Goal: Transaction & Acquisition: Purchase product/service

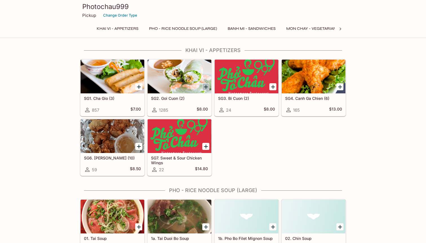
click at [205, 88] on icon "Add SG2. Goi Cuon (2)" at bounding box center [205, 87] width 7 height 7
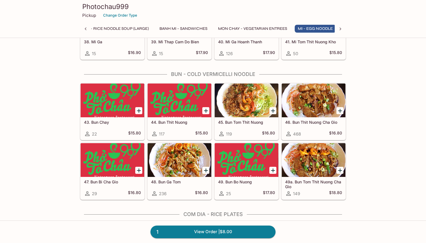
scroll to position [0, 71]
click at [137, 112] on icon "Add 43. Bun Chay" at bounding box center [138, 111] width 7 height 7
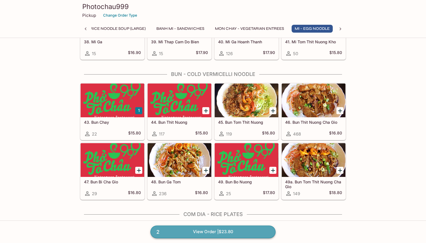
click at [209, 233] on link "2 View Order | $23.80" at bounding box center [212, 232] width 125 height 12
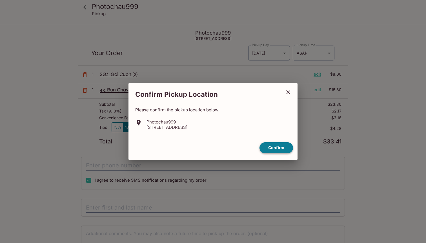
click at [271, 148] on button "Confirm" at bounding box center [276, 147] width 34 height 11
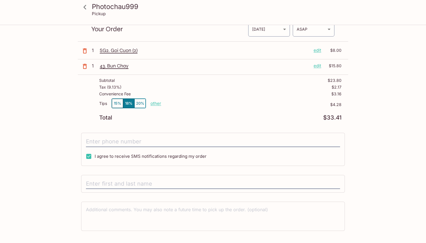
scroll to position [30, 0]
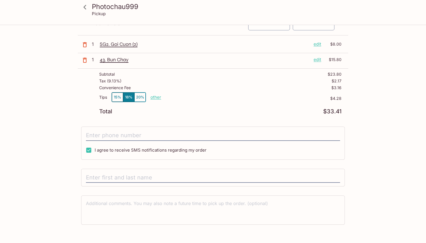
click at [156, 97] on p "other" at bounding box center [155, 97] width 11 height 5
type input "0.00"
click at [384, 93] on div "Photochau999 Pickup Photochau999 [STREET_ADDRESS] Your Order Pickup Day [DATE] …" at bounding box center [213, 129] width 360 height 268
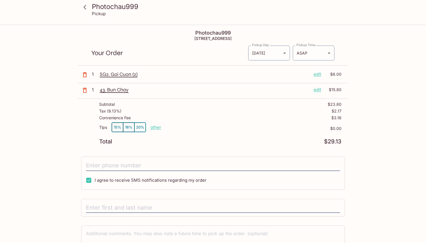
scroll to position [0, 0]
click at [84, 74] on icon "button" at bounding box center [85, 74] width 4 height 5
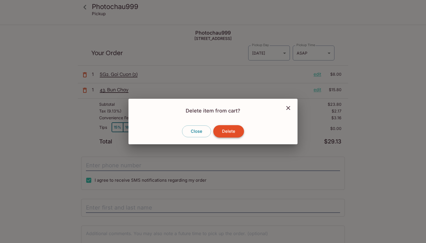
click at [233, 135] on button "Delete" at bounding box center [228, 131] width 31 height 12
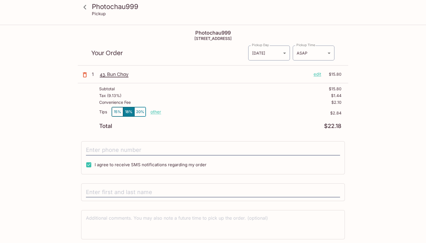
click at [154, 111] on p "other" at bounding box center [155, 111] width 11 height 5
type input "0.00"
click at [253, 133] on div "Photochau999 [STREET_ADDRESS] Your Order Pickup Day [DATE] [DATE] Pickup Day Pi…" at bounding box center [213, 151] width 270 height 253
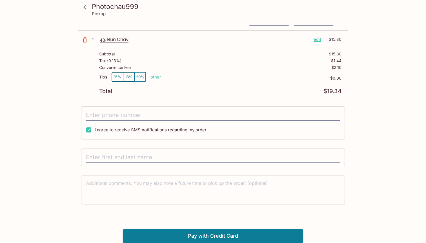
scroll to position [35, 0]
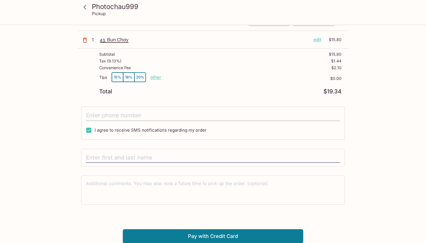
click at [104, 114] on input "tel" at bounding box center [213, 115] width 254 height 11
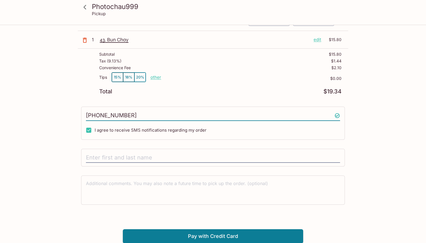
type input "[PHONE_NUMBER]"
click at [59, 160] on div "Photochau999 Pickup Photochau999 [STREET_ADDRESS] Your Order Pickup Day [DATE] …" at bounding box center [213, 117] width 360 height 253
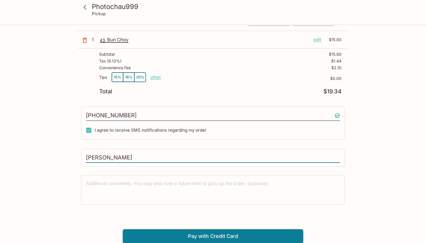
type input "[PERSON_NAME]"
